Goal: Information Seeking & Learning: Learn about a topic

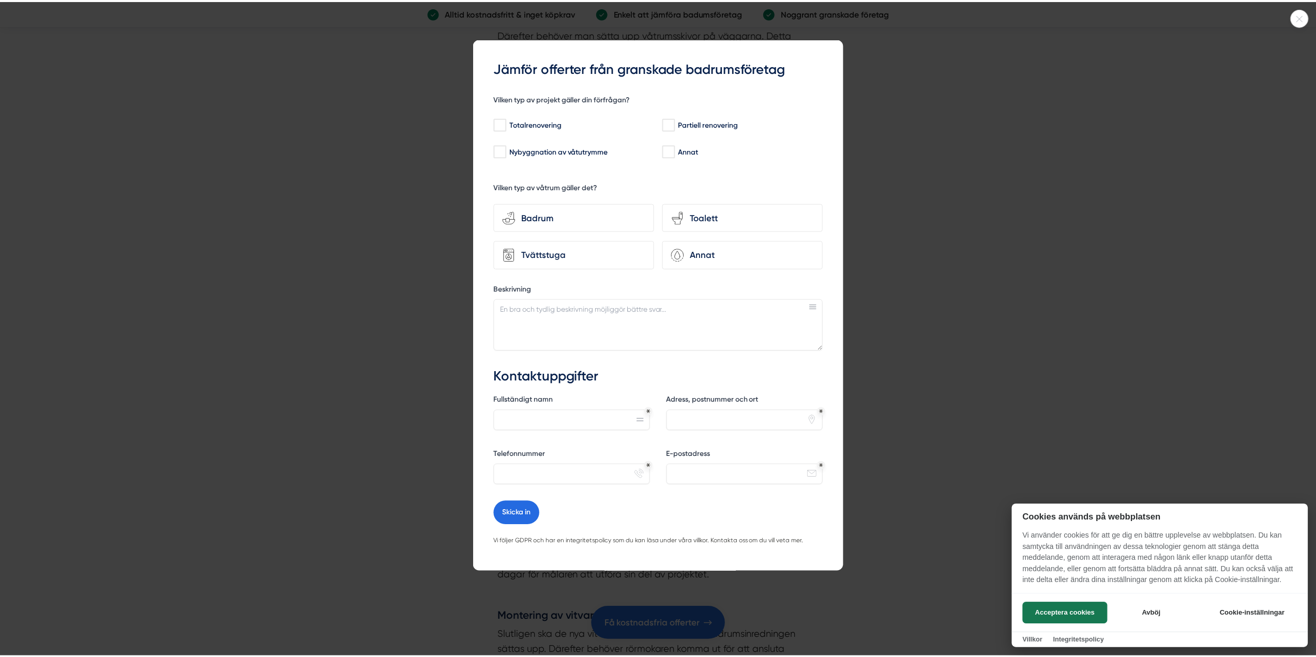
scroll to position [2274, 0]
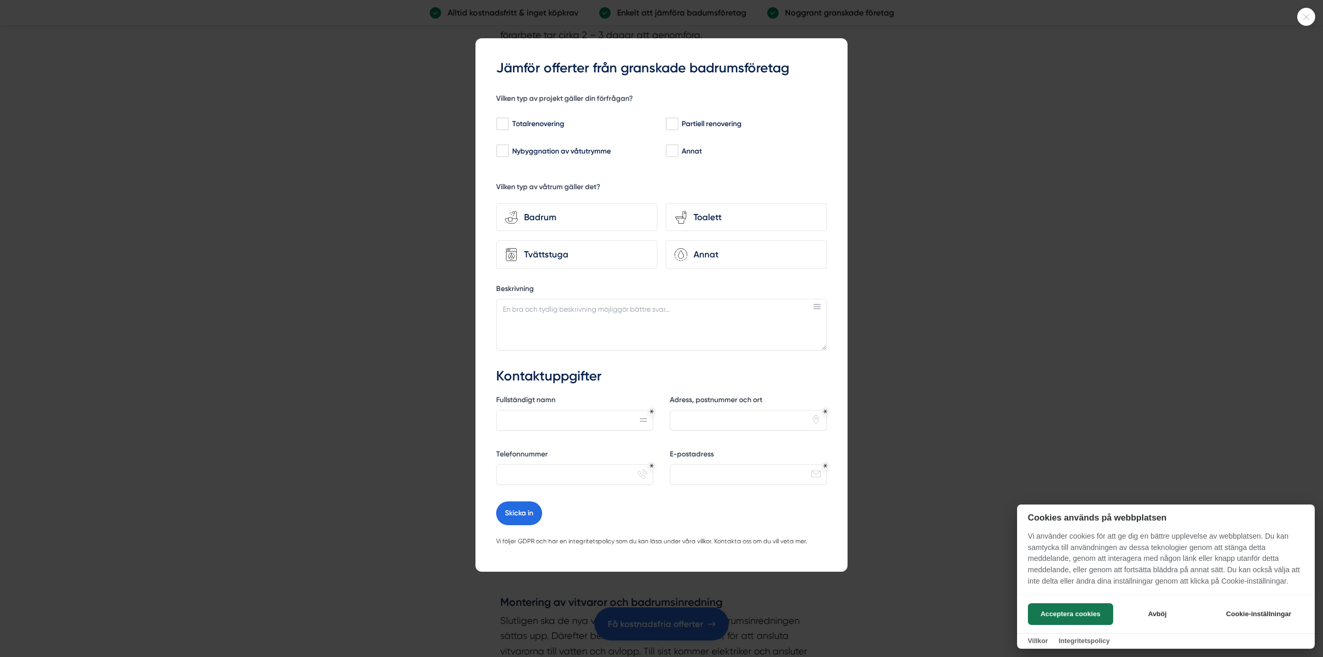
click at [982, 200] on div at bounding box center [661, 328] width 1323 height 657
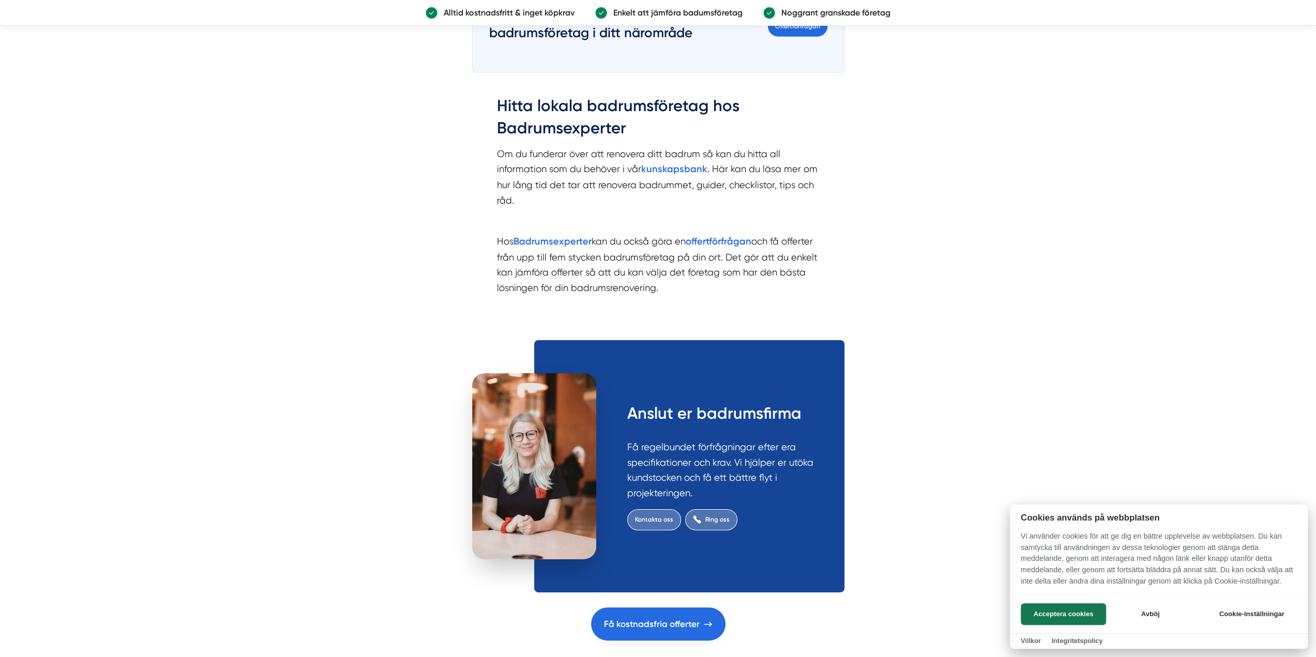
scroll to position [3153, 0]
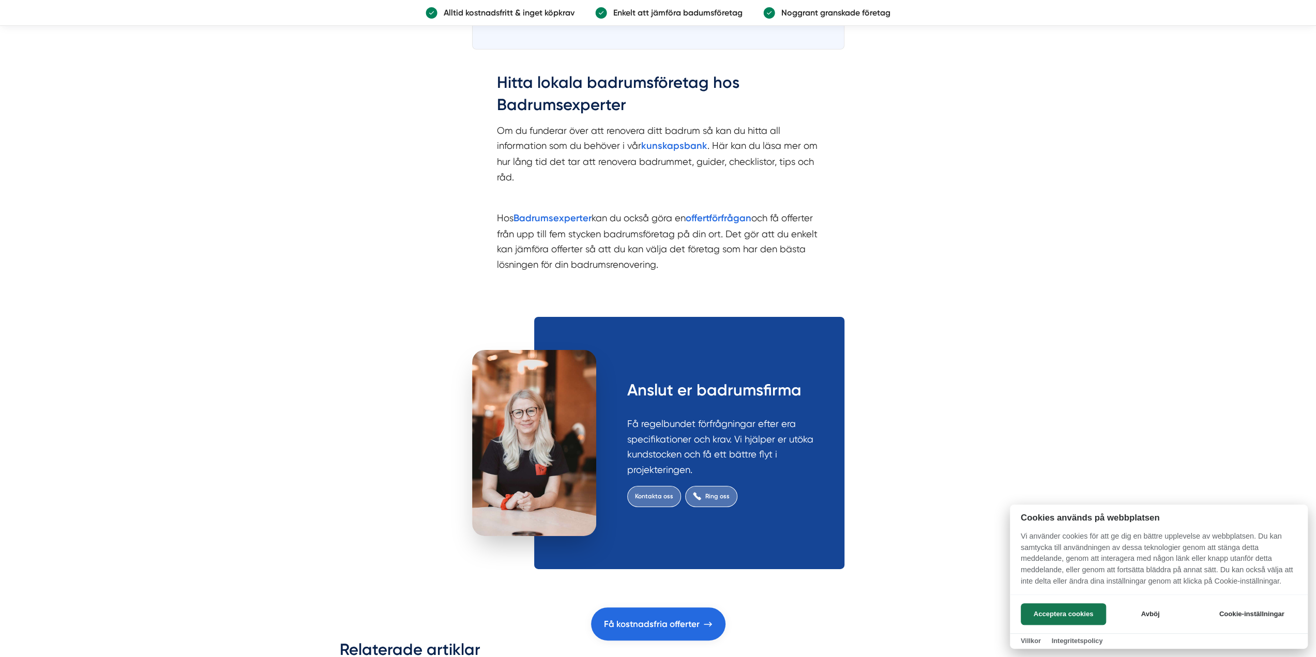
click at [670, 145] on div at bounding box center [658, 328] width 1316 height 657
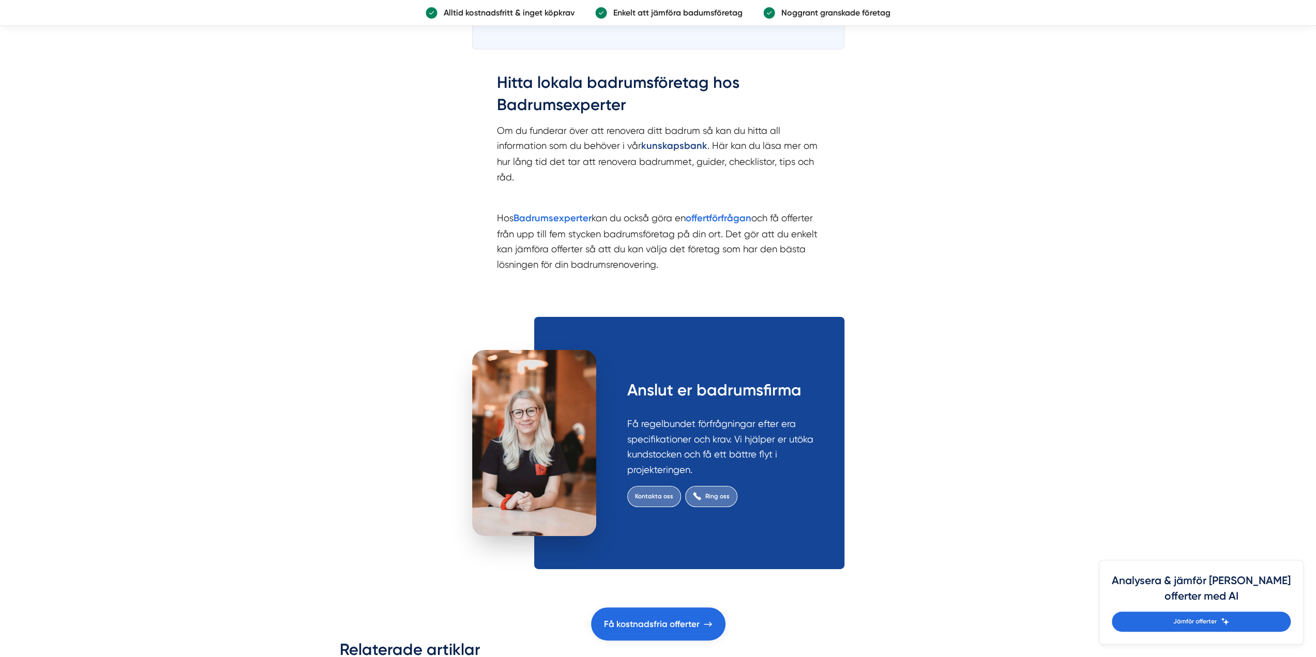
click at [669, 146] on strong "kunskapsbank" at bounding box center [674, 145] width 66 height 11
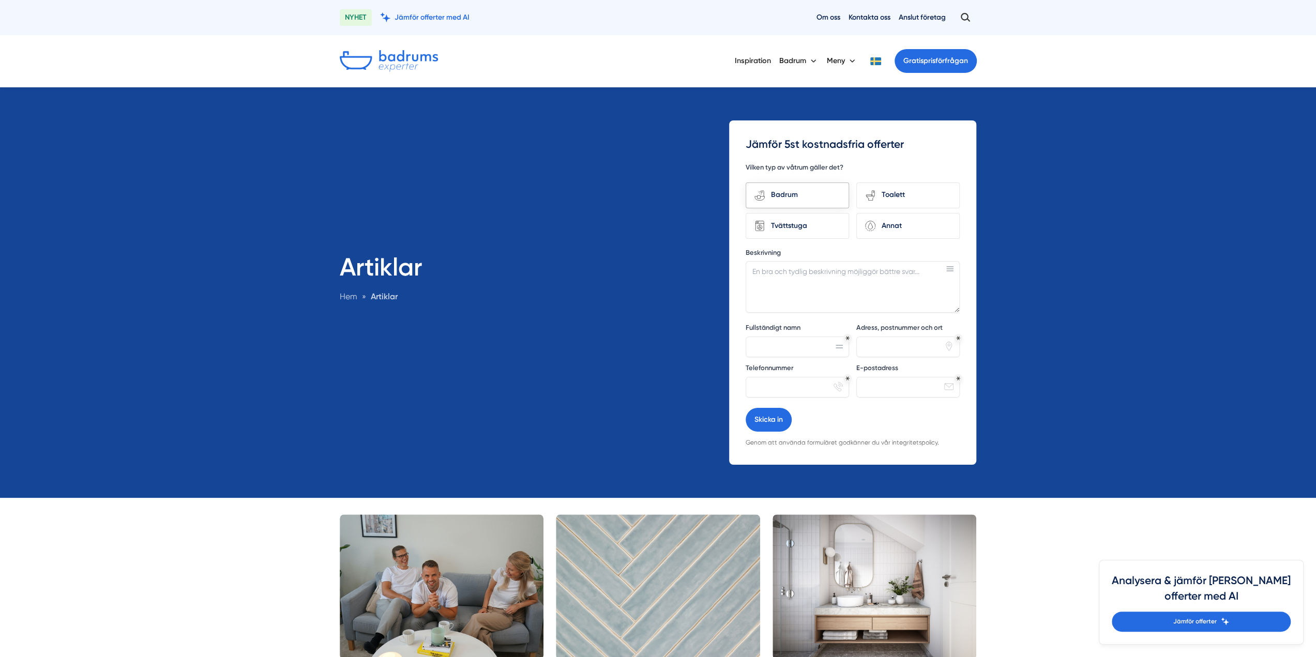
click at [776, 198] on div "Badrum" at bounding box center [802, 195] width 75 height 14
click at [0, 0] on input "bathroom-tub-towel Badrum" at bounding box center [0, 0] width 0 height 0
